Goal: Obtain resource: Download file/media

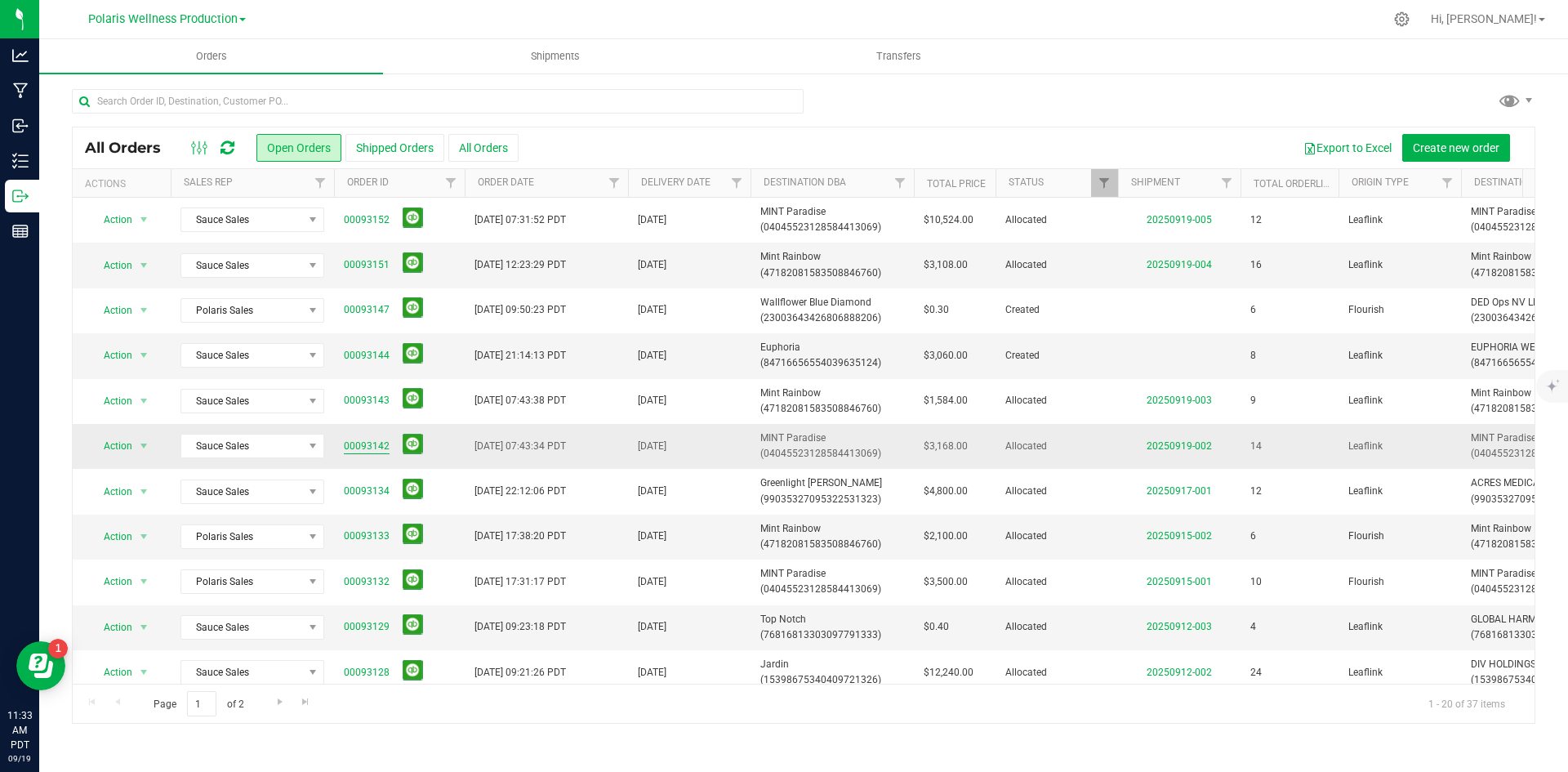
click at [374, 447] on link "00093142" at bounding box center [367, 445] width 46 height 16
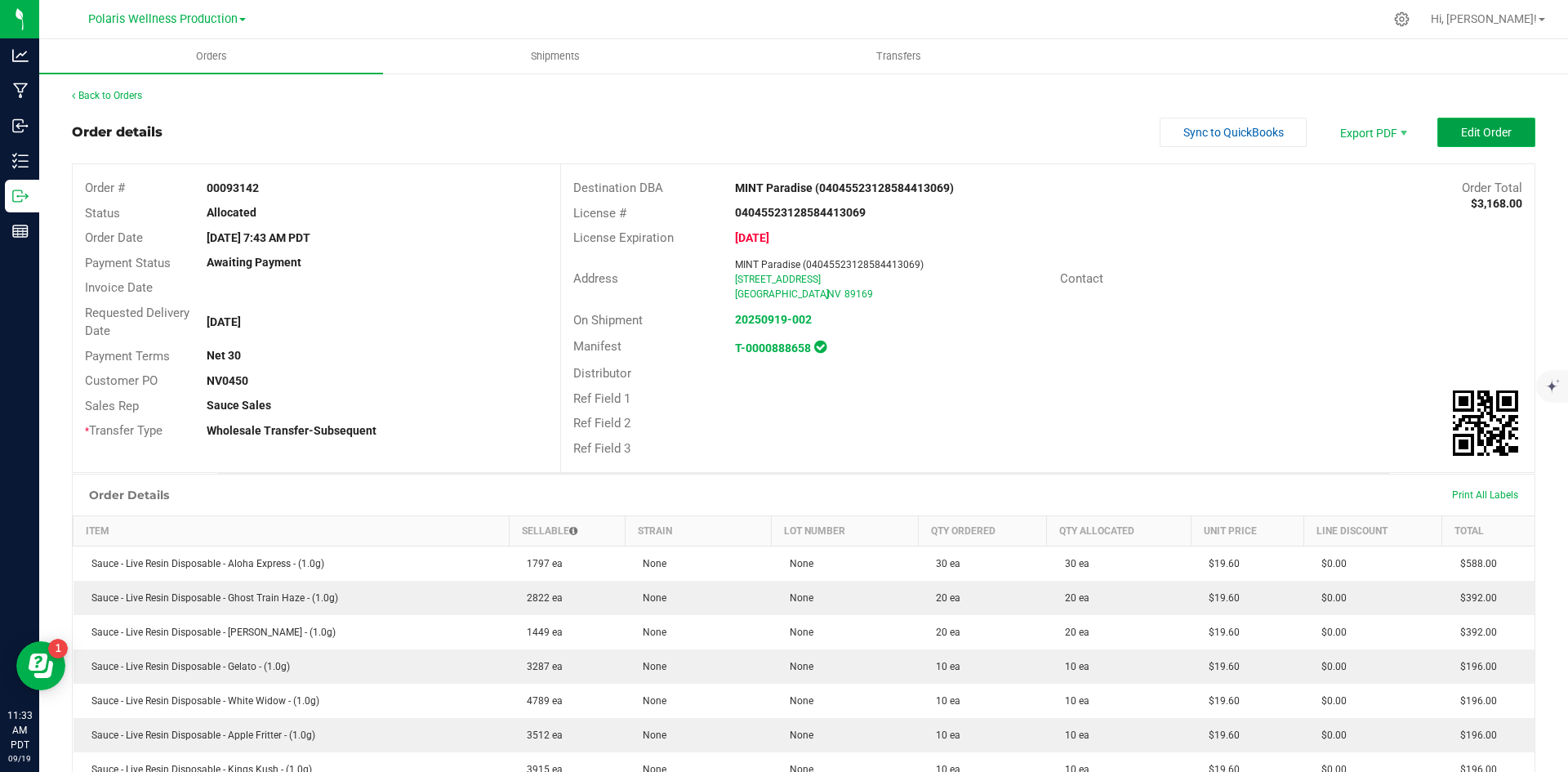
click at [1461, 137] on span "Edit Order" at bounding box center [1486, 132] width 51 height 13
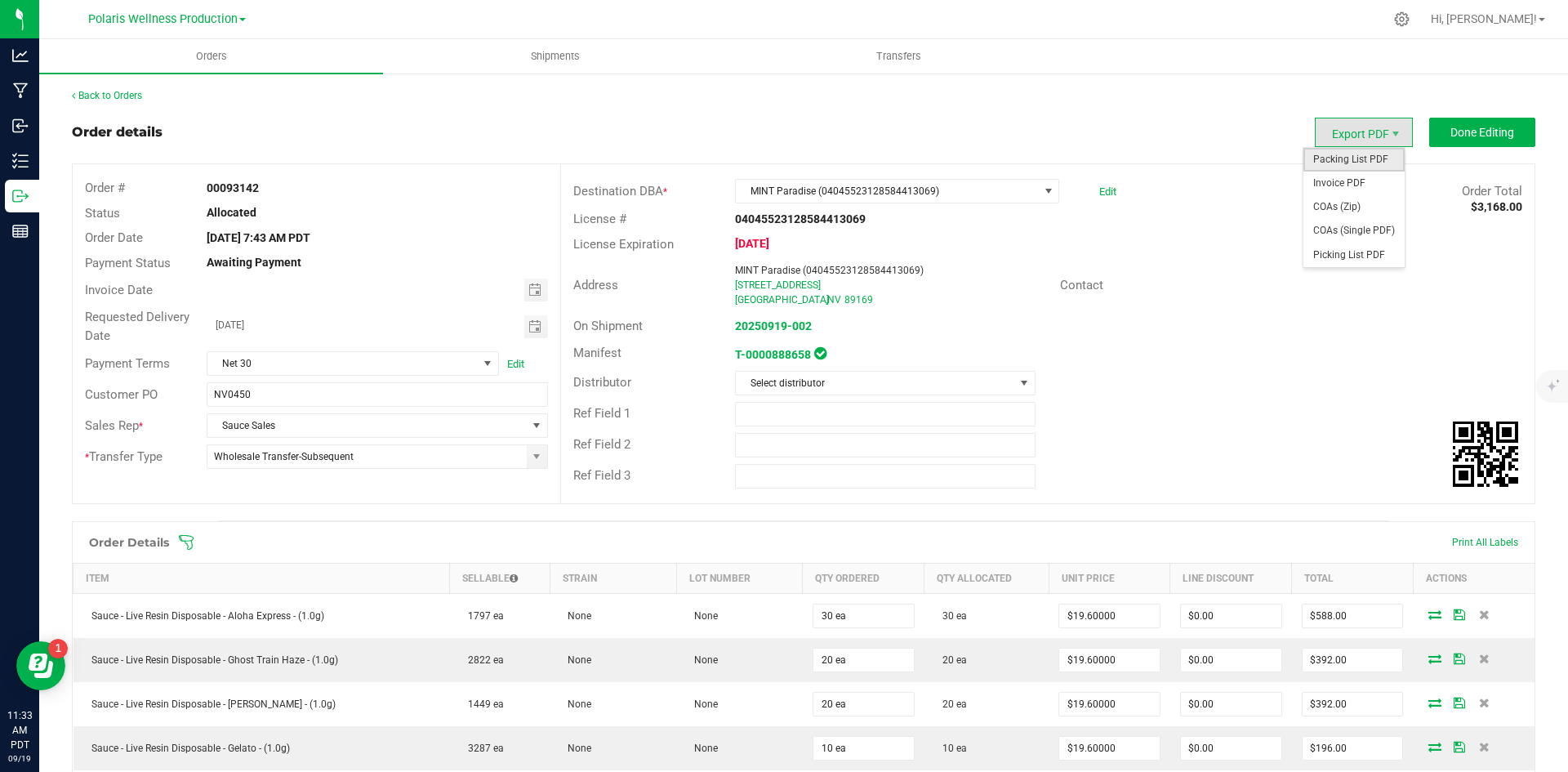
click at [1362, 160] on span "Packing List PDF" at bounding box center [1354, 160] width 101 height 24
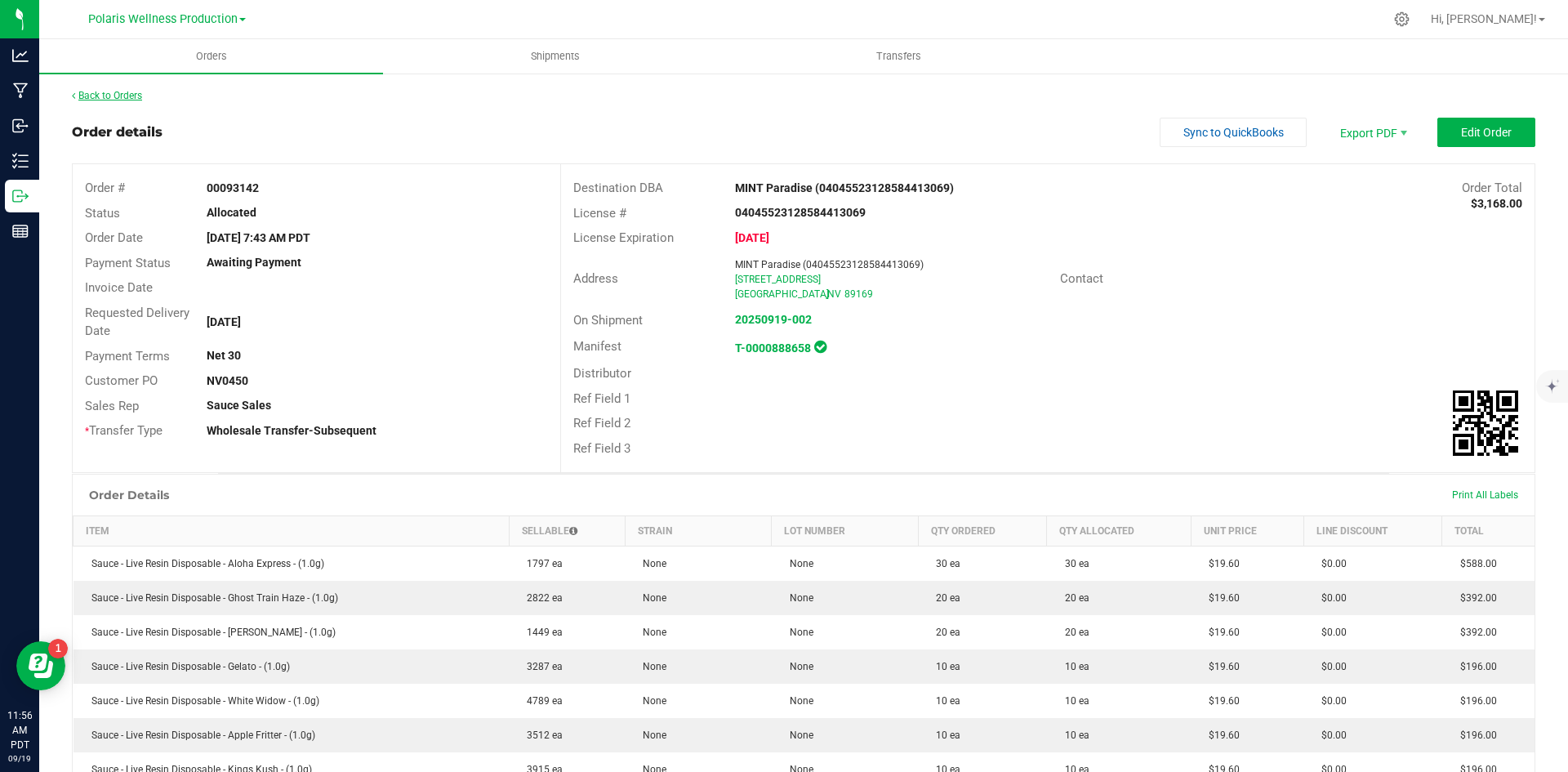
click at [105, 96] on link "Back to Orders" at bounding box center [107, 95] width 70 height 11
